Goal: Ask a question

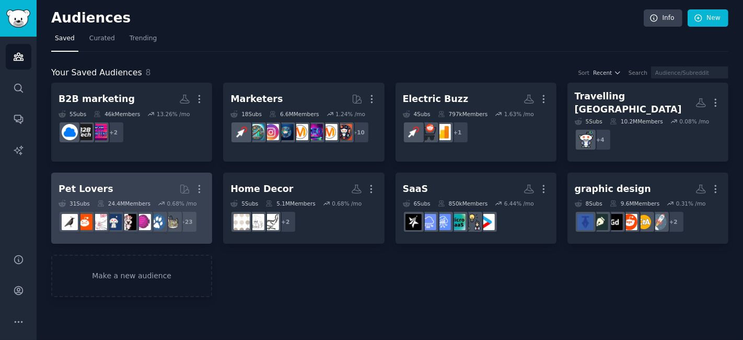
click at [122, 183] on h2 "Pet Lovers More" at bounding box center [132, 189] width 146 height 18
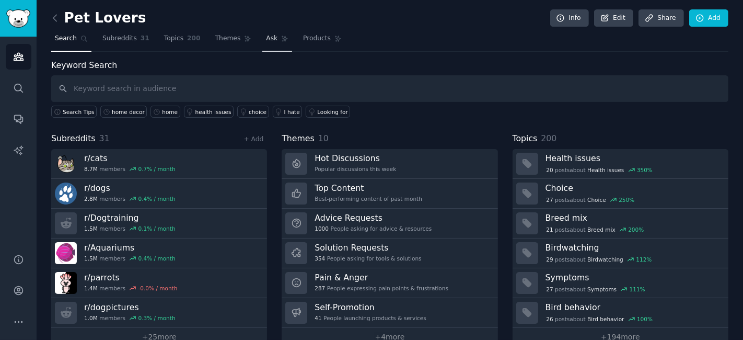
click at [266, 39] on span "Ask" at bounding box center [271, 38] width 11 height 9
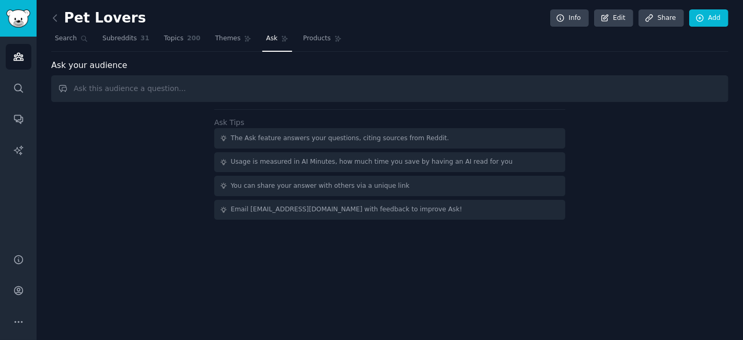
click at [203, 84] on input "text" at bounding box center [389, 88] width 677 height 27
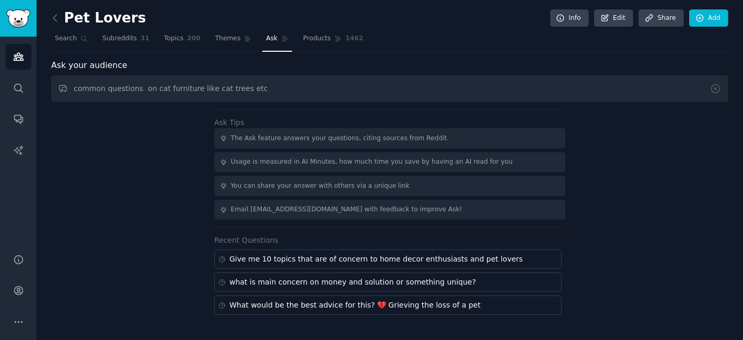
type input "common questions on cat furniture like cat trees etc"
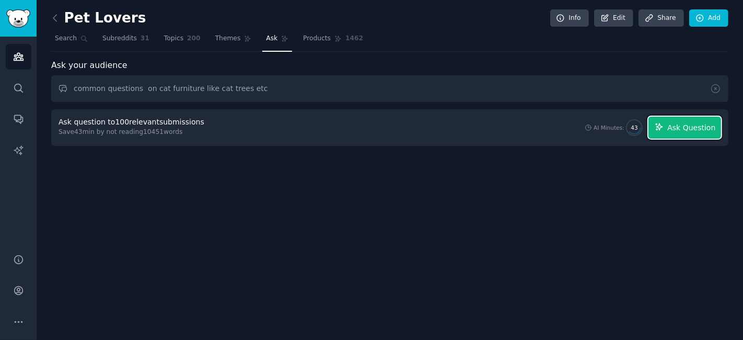
click at [694, 127] on span "Ask Question" at bounding box center [691, 127] width 48 height 11
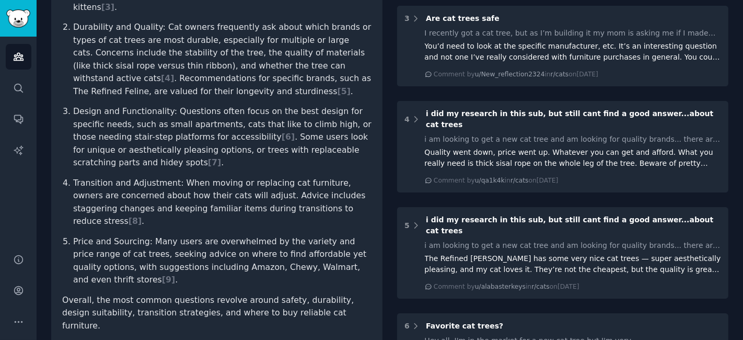
scroll to position [406, 0]
